Goal: Transaction & Acquisition: Download file/media

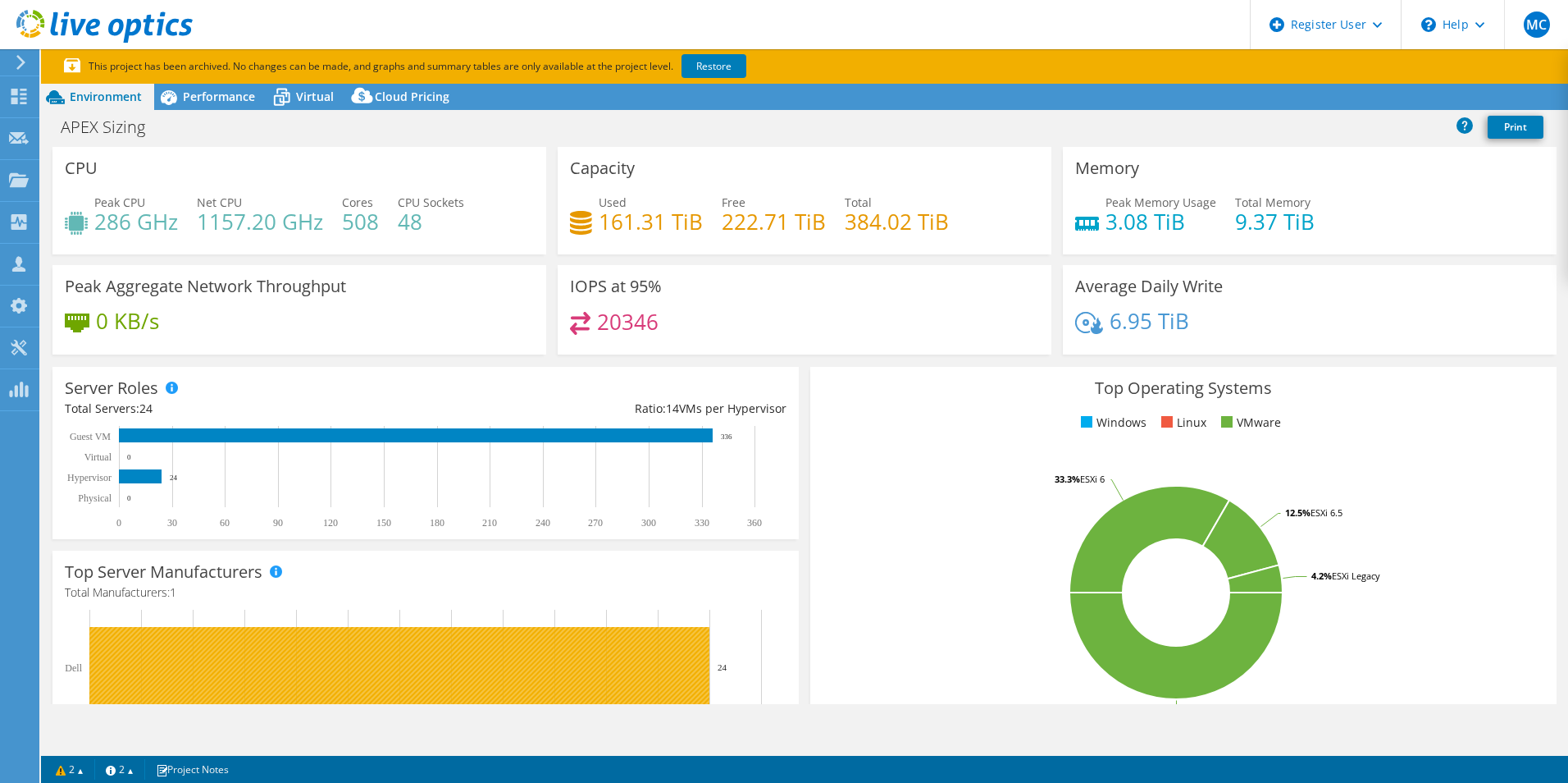
select select "USD"
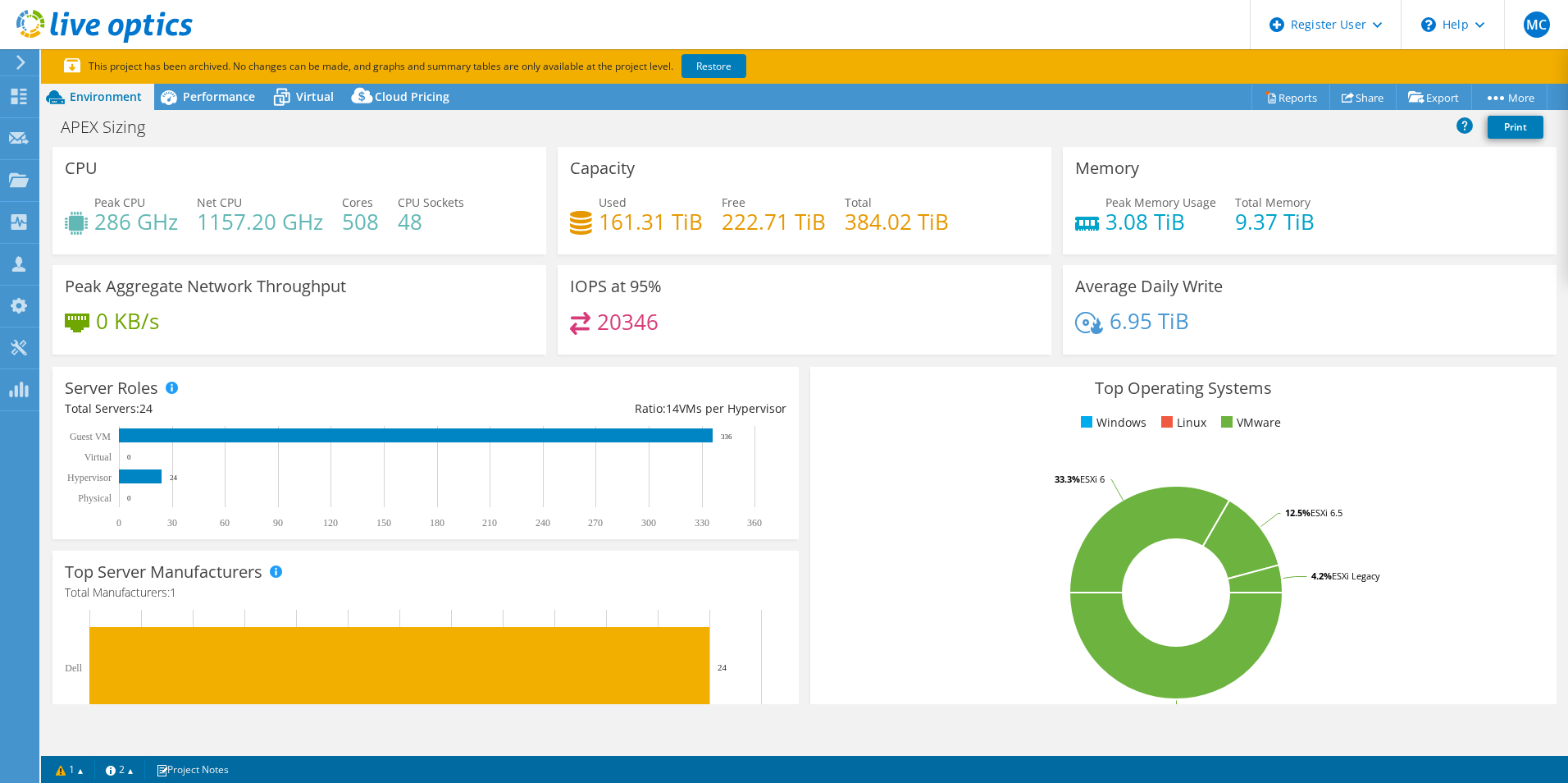
click at [1355, 309] on div "Average Daily Write 6.95 TiB" at bounding box center [1309, 309] width 493 height 89
click at [53, 217] on div "Collectors" at bounding box center [83, 222] width 89 height 41
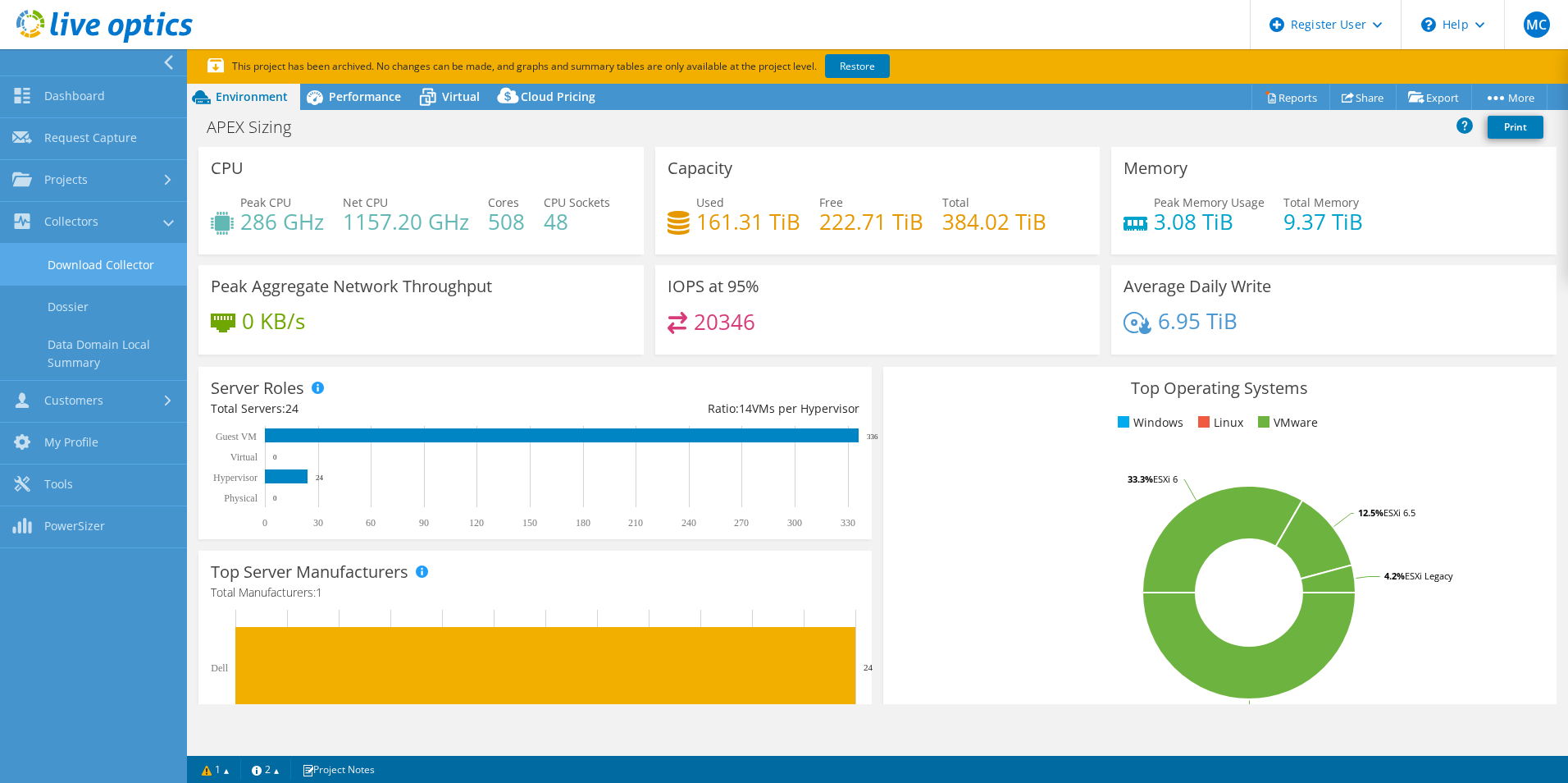
click at [95, 269] on link "Download Collector" at bounding box center [93, 265] width 187 height 42
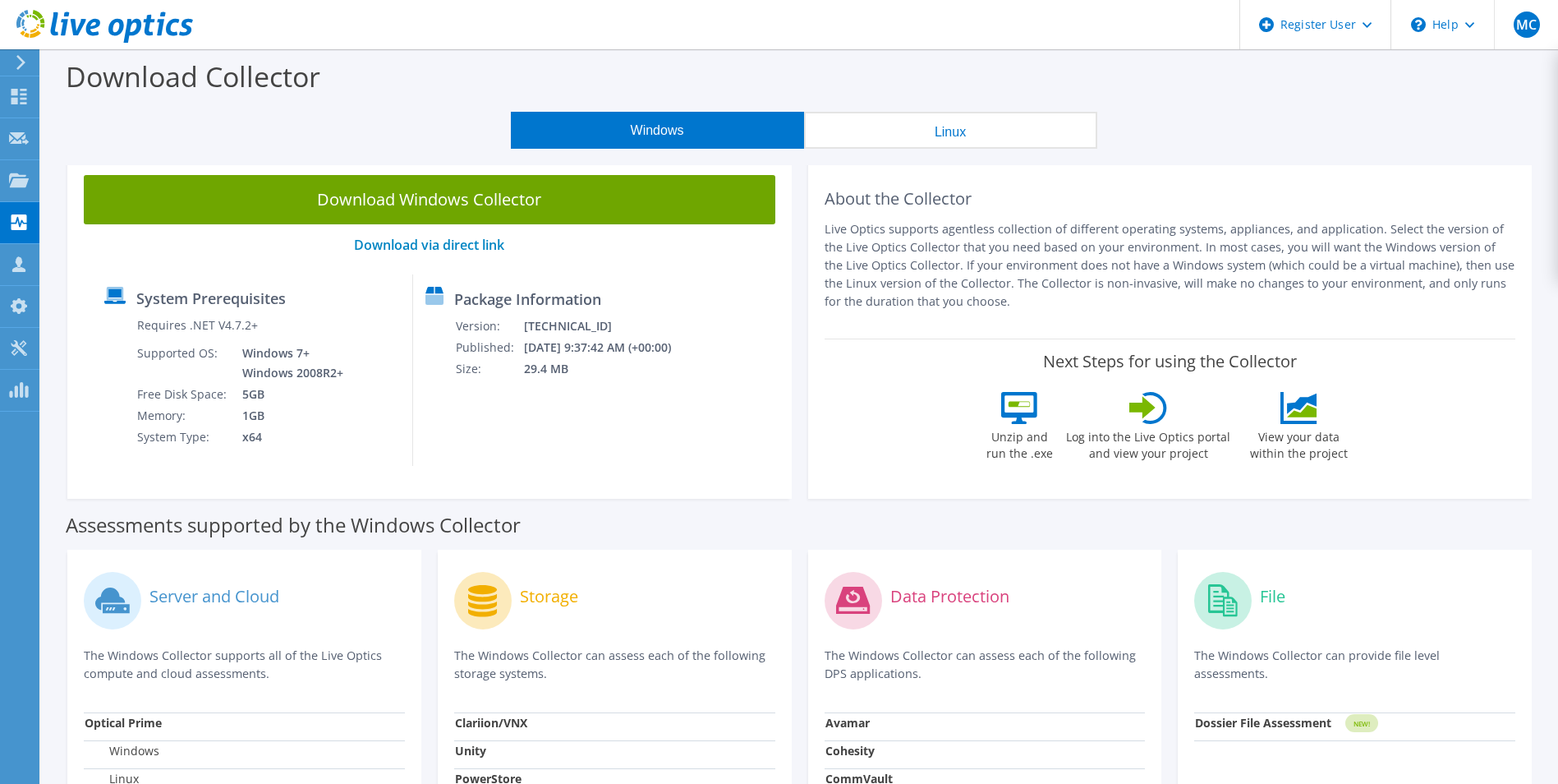
click at [936, 138] on button "Linux" at bounding box center [950, 130] width 293 height 37
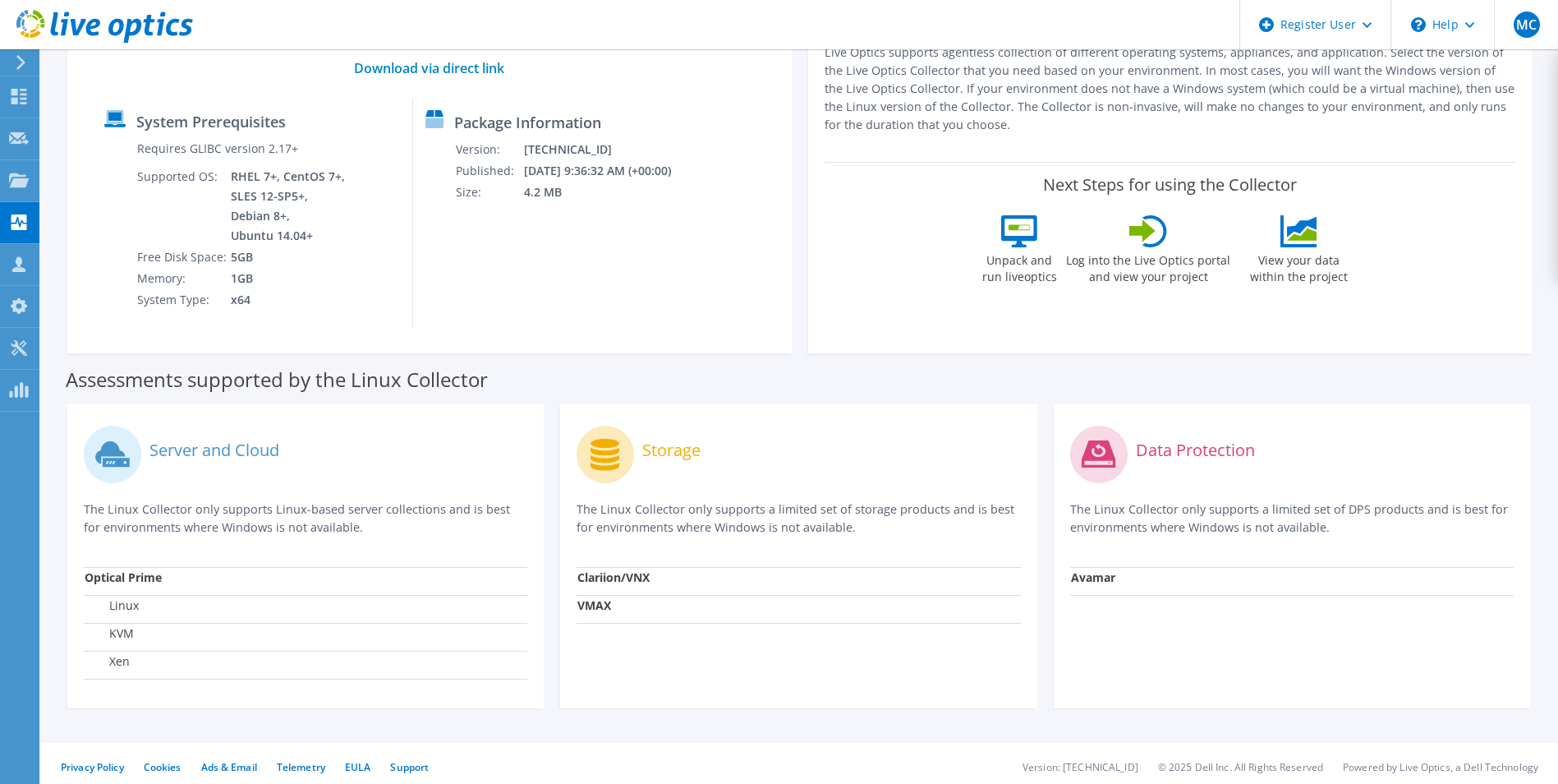
scroll to position [185, 0]
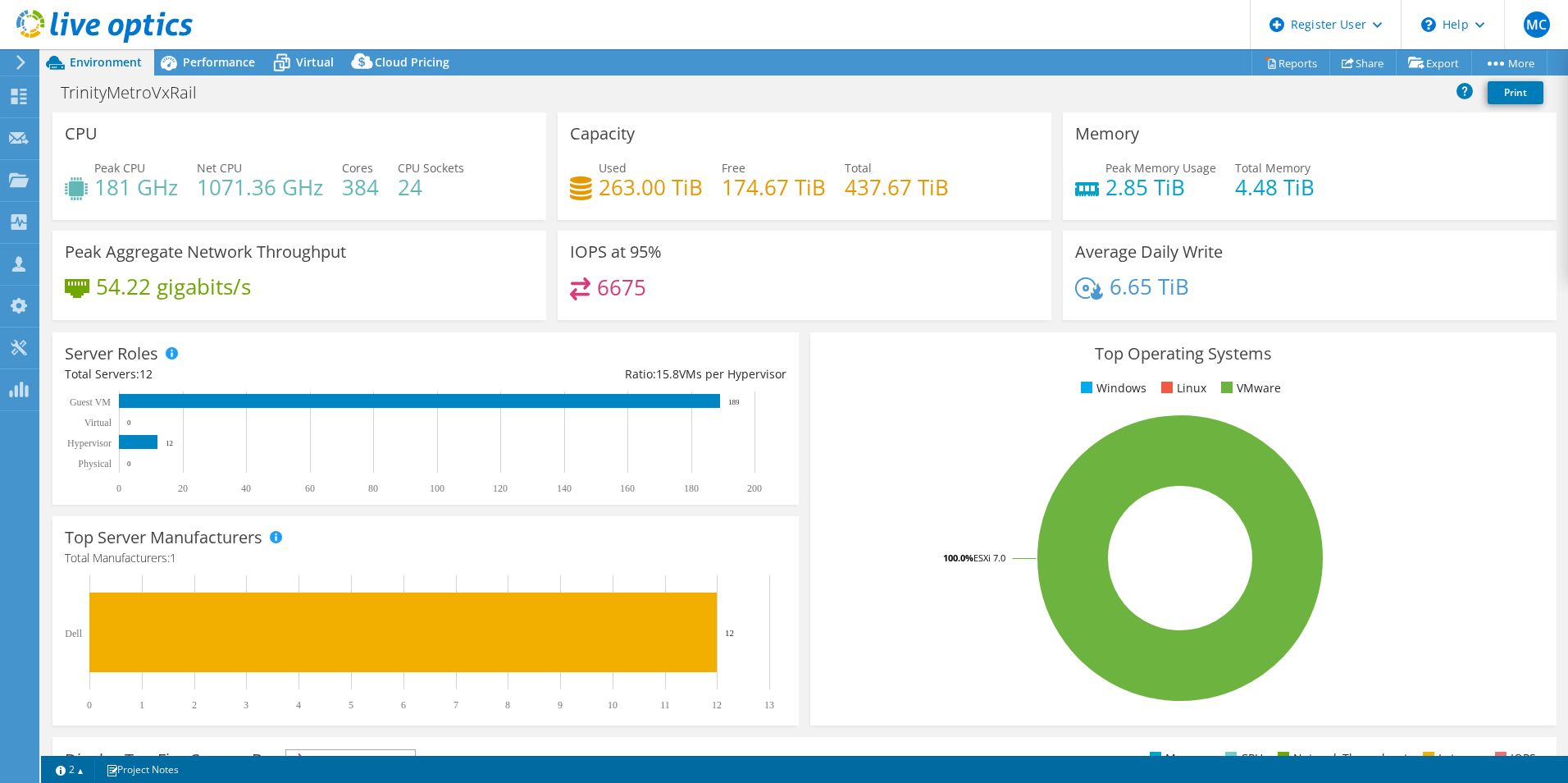
select select "USD"
click at [1432, 35] on div "\n Help" at bounding box center [1451, 25] width 103 height 49
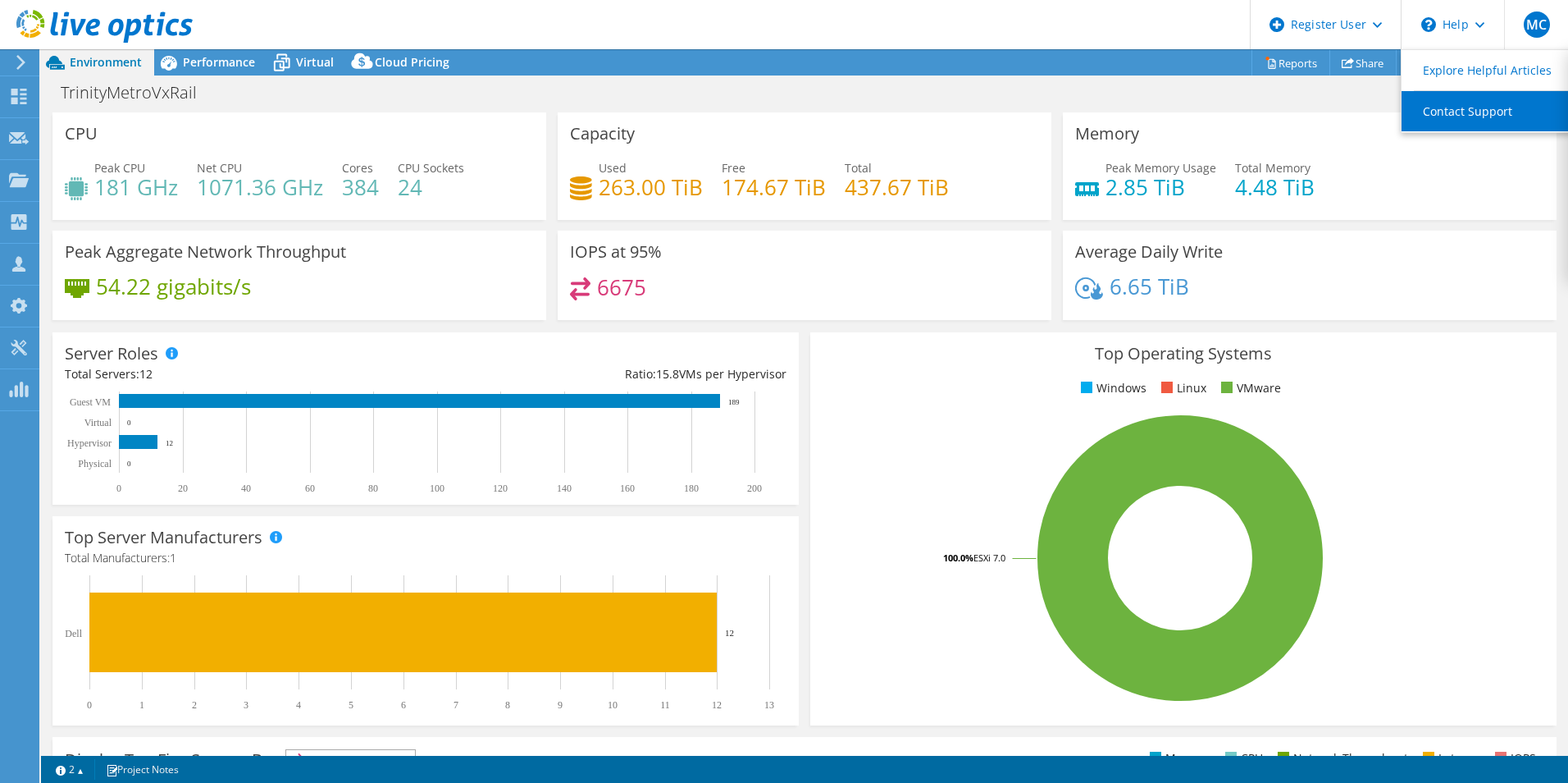
click at [1453, 102] on link "Contact Support" at bounding box center [1492, 111] width 182 height 40
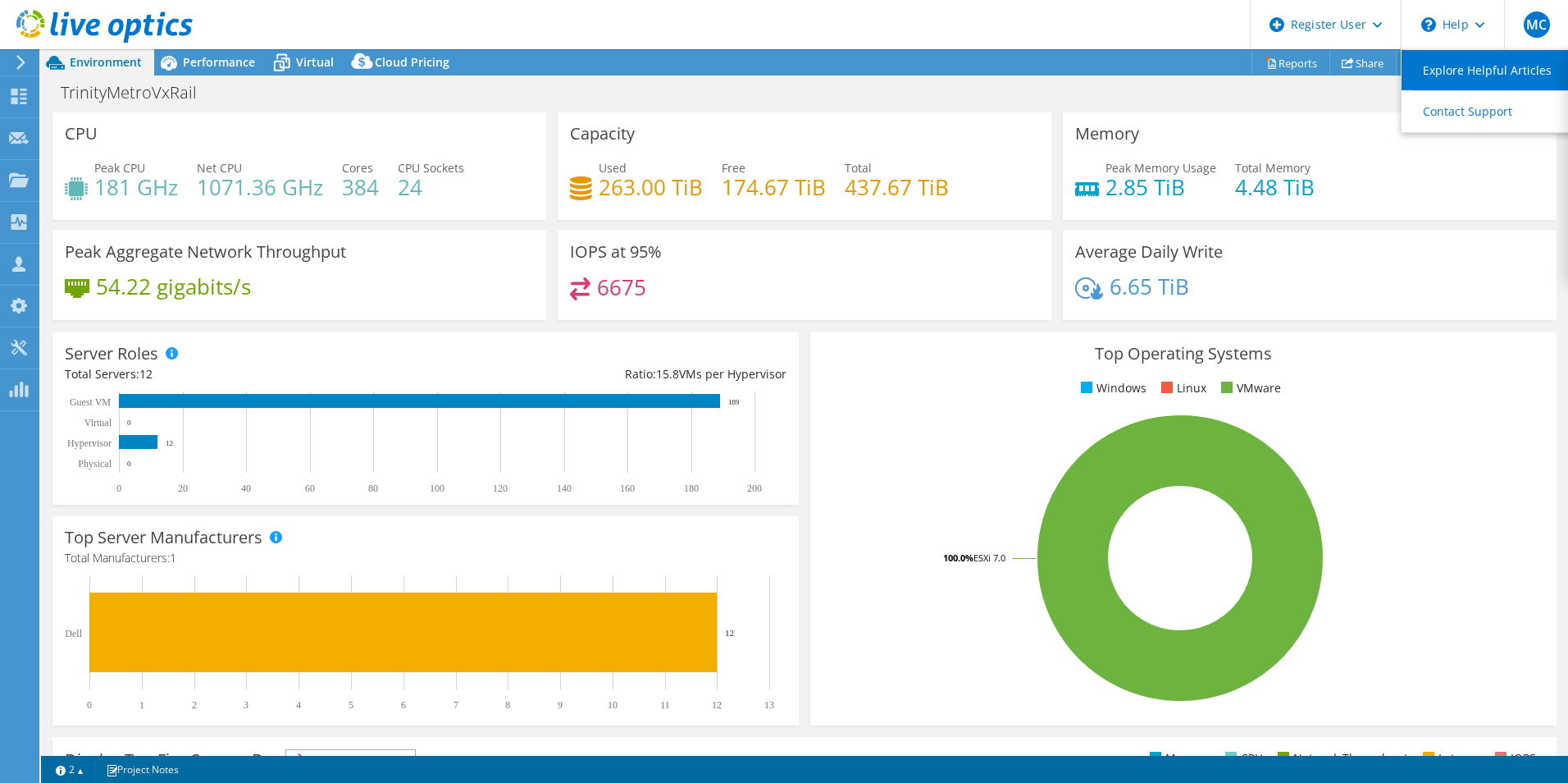
click at [1454, 72] on link "Explore Helpful Articles" at bounding box center [1492, 70] width 182 height 40
